Goal: Information Seeking & Learning: Learn about a topic

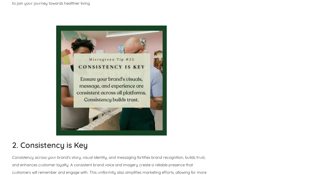
scroll to position [726, 0]
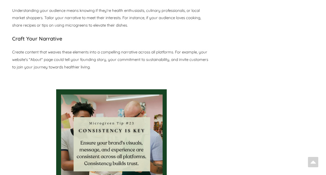
select select "Language Translate Widget"
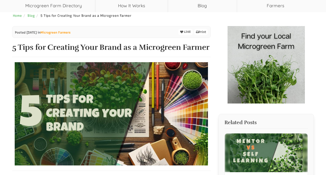
scroll to position [0, 0]
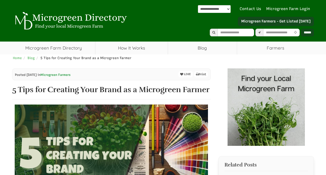
click at [63, 75] on link "Microgreen Farmers" at bounding box center [55, 75] width 30 height 4
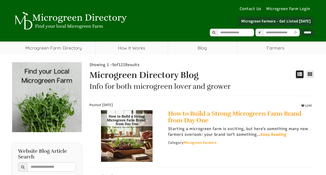
select select "Language Translate Widget"
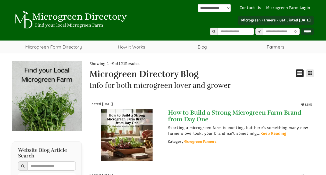
click at [209, 115] on link "How to Build a Strong Microgreen Farm Brand from Day One" at bounding box center [239, 116] width 142 height 14
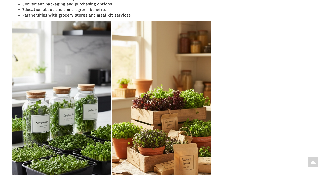
scroll to position [862, 0]
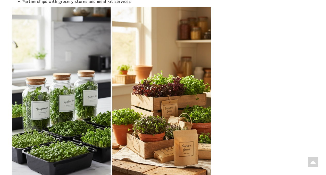
select select "Language Translate Widget"
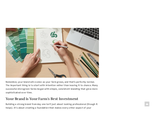
scroll to position [1899, 0]
